Goal: Information Seeking & Learning: Check status

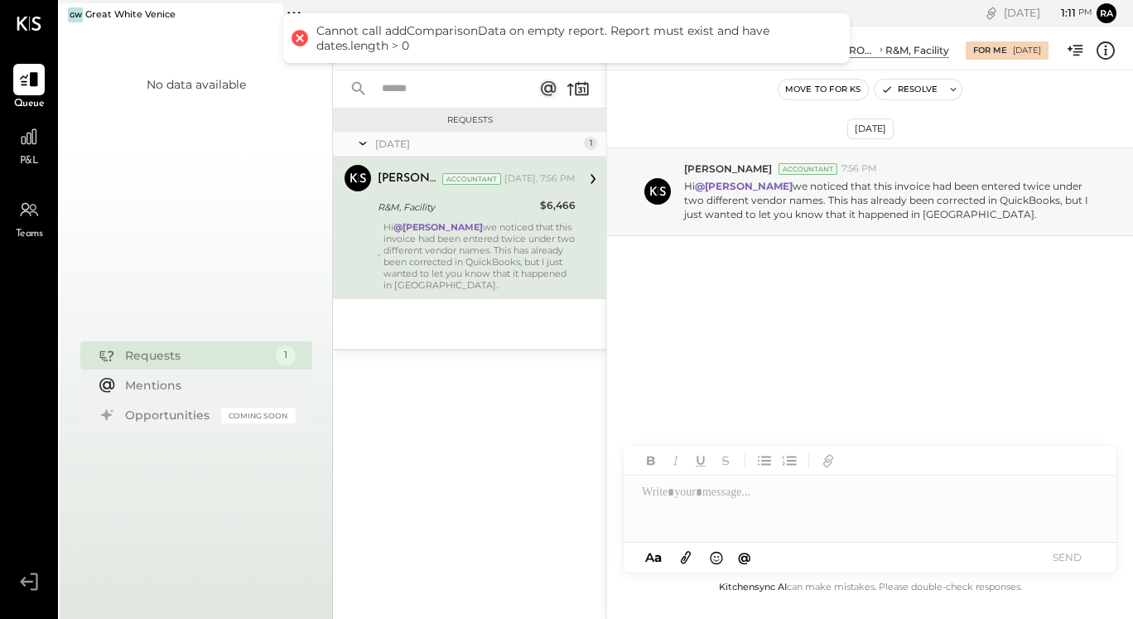
click at [688, 560] on icon at bounding box center [686, 558] width 10 height 12
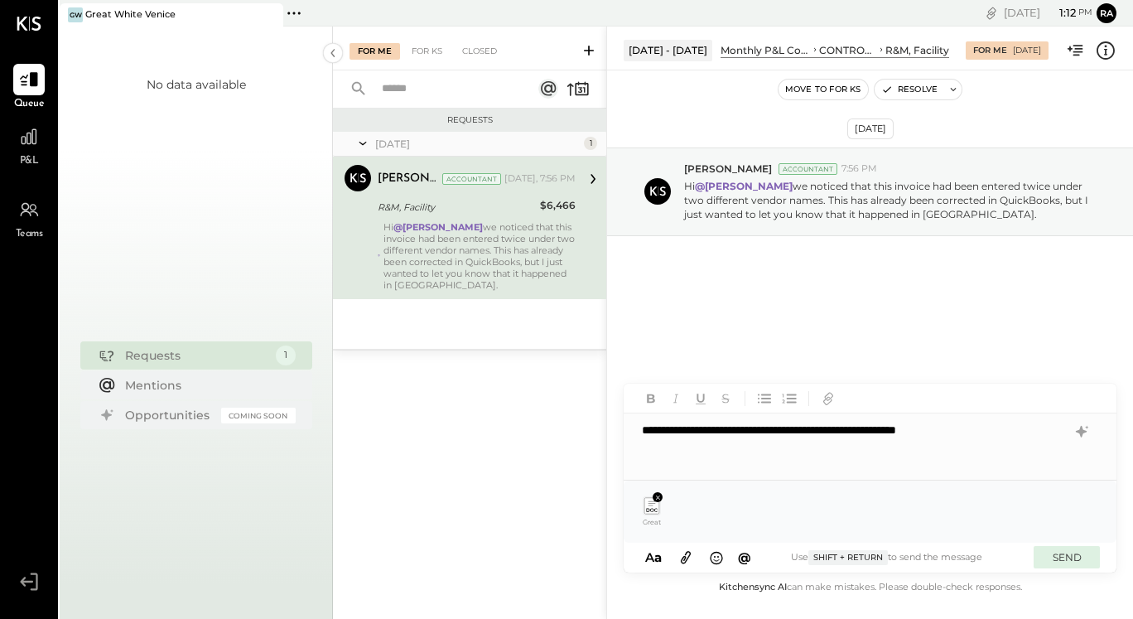
click at [1074, 555] on button "SEND" at bounding box center [1067, 557] width 66 height 22
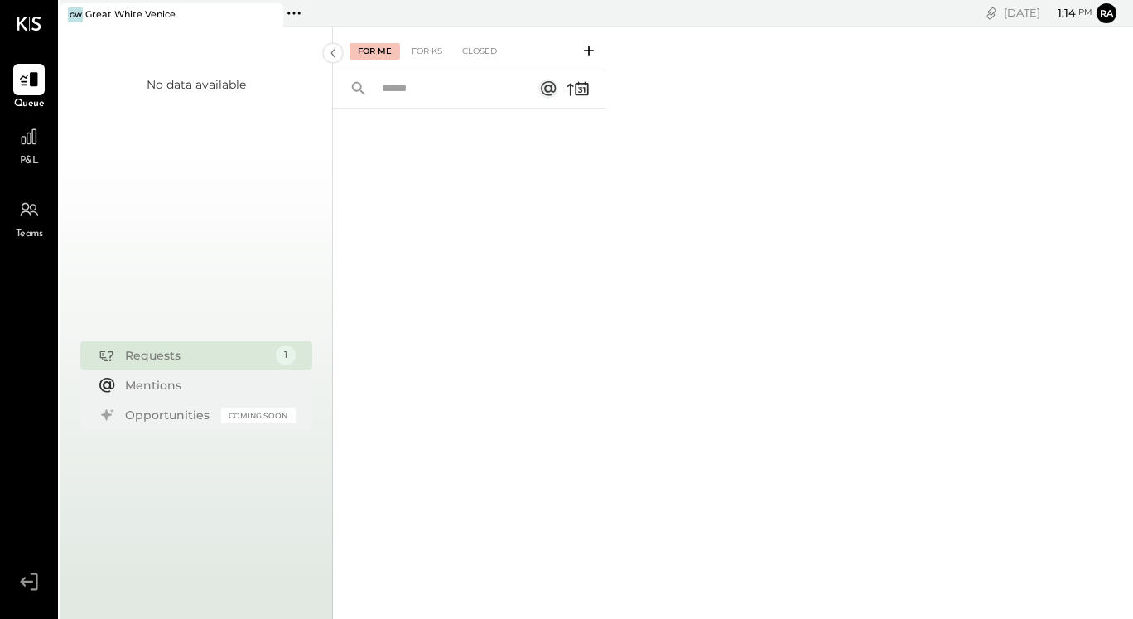
click at [45, 143] on div "P&L" at bounding box center [29, 145] width 48 height 48
